Goal: Find specific page/section: Find specific page/section

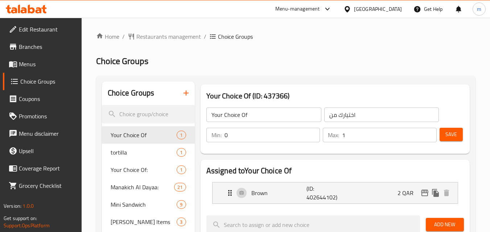
scroll to position [116, 0]
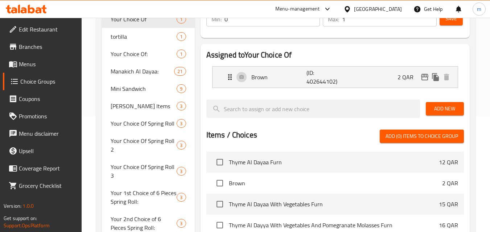
click at [40, 7] on icon at bounding box center [26, 9] width 41 height 9
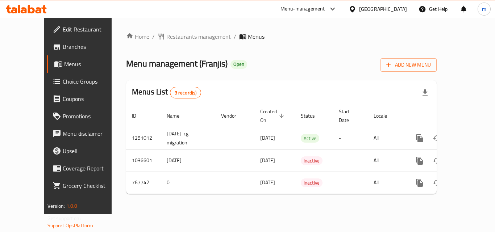
click at [364, 8] on div "United Arab Emirates" at bounding box center [383, 9] width 48 height 8
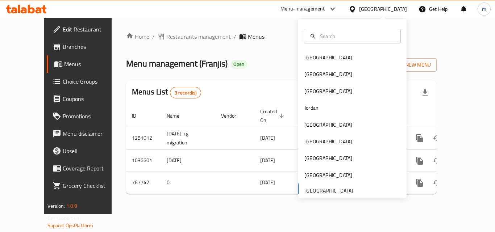
click at [47, 8] on icon at bounding box center [26, 9] width 41 height 9
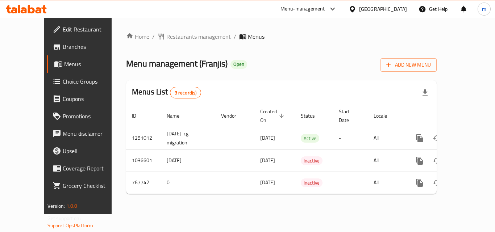
click at [23, 8] on icon at bounding box center [24, 10] width 6 height 6
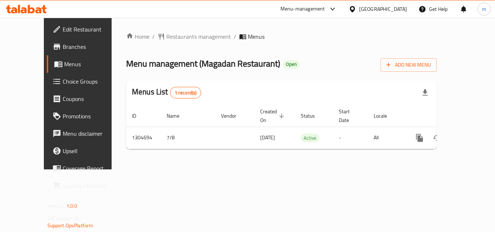
click at [31, 11] on icon at bounding box center [26, 9] width 41 height 9
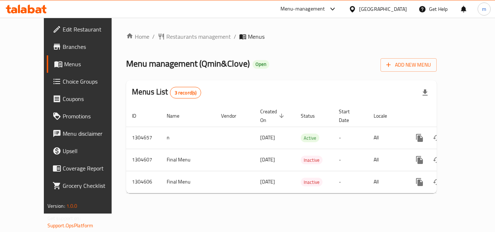
click at [41, 10] on icon at bounding box center [39, 10] width 6 height 6
